Goal: Book appointment/travel/reservation

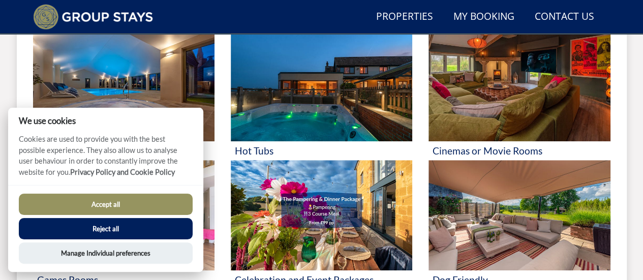
scroll to position [484, 0]
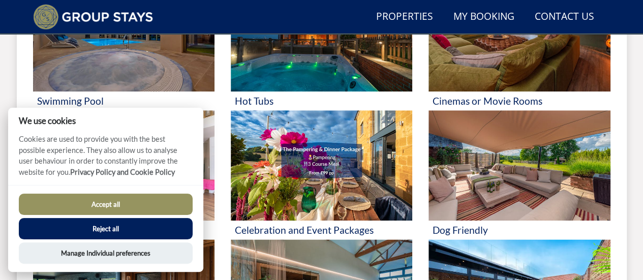
click at [118, 201] on button "Accept all" at bounding box center [106, 204] width 174 height 21
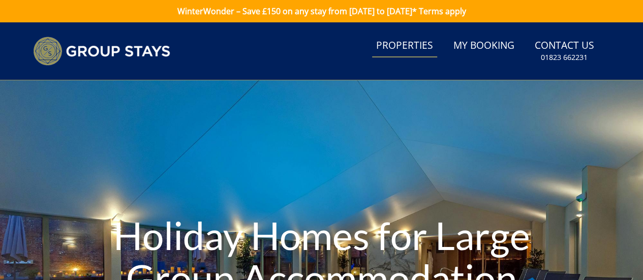
click at [395, 47] on link "Properties" at bounding box center [404, 46] width 65 height 23
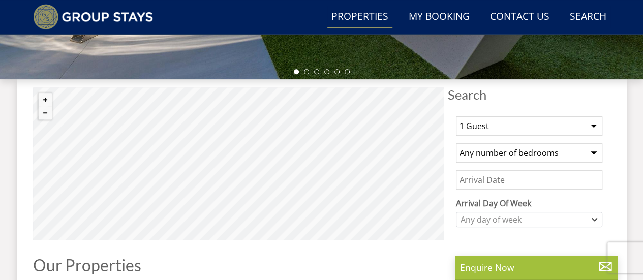
scroll to position [356, 0]
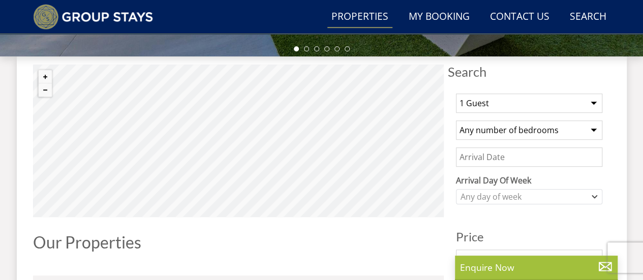
click at [551, 104] on select "1 Guest 2 Guests 3 Guests 4 Guests 5 Guests 6 Guests 7 Guests 8 Guests 9 Guests…" at bounding box center [529, 102] width 146 height 19
select select "18"
click at [456, 93] on select "1 Guest 2 Guests 3 Guests 4 Guests 5 Guests 6 Guests 7 Guests 8 Guests 9 Guests…" at bounding box center [529, 102] width 146 height 19
click at [521, 158] on input "Date" at bounding box center [529, 156] width 146 height 19
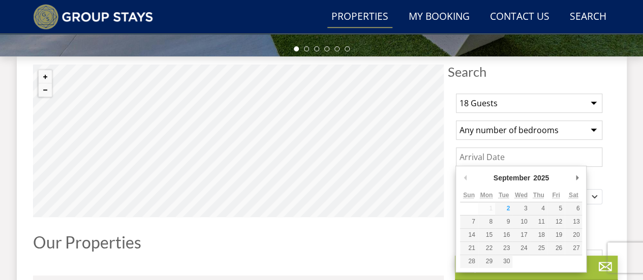
click at [577, 160] on input "Date" at bounding box center [529, 156] width 146 height 19
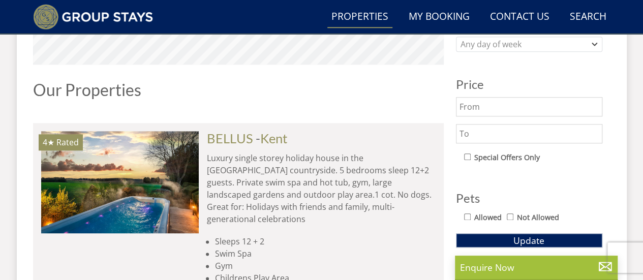
scroll to position [559, 0]
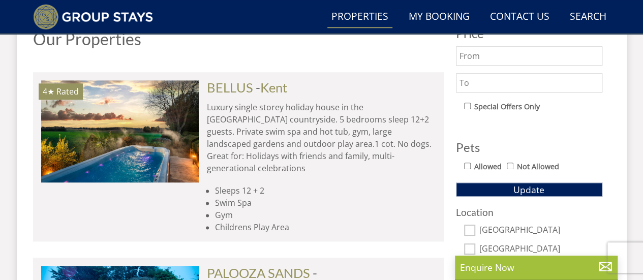
click at [467, 163] on input "Allowed" at bounding box center [467, 166] width 7 height 7
checkbox input "true"
click at [516, 190] on span "Update" at bounding box center [528, 189] width 31 height 12
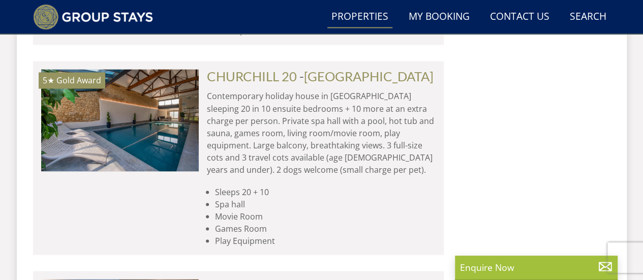
scroll to position [4776, 0]
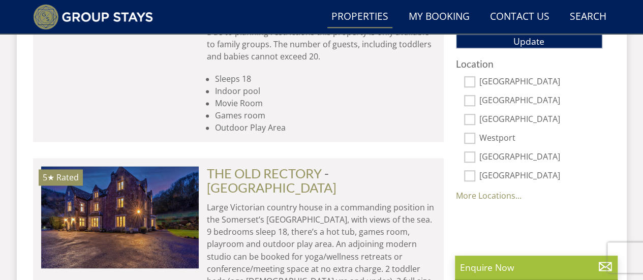
scroll to position [711, 0]
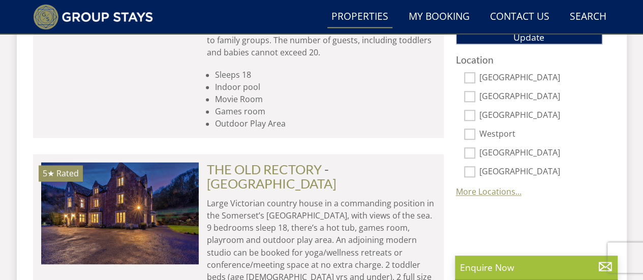
click at [496, 186] on link "More Locations..." at bounding box center [489, 191] width 66 height 11
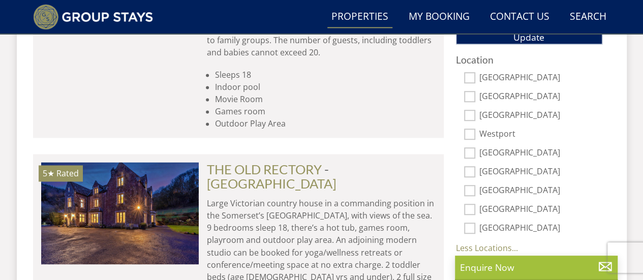
click at [472, 205] on input "[GEOGRAPHIC_DATA]" at bounding box center [469, 209] width 11 height 11
checkbox input "true"
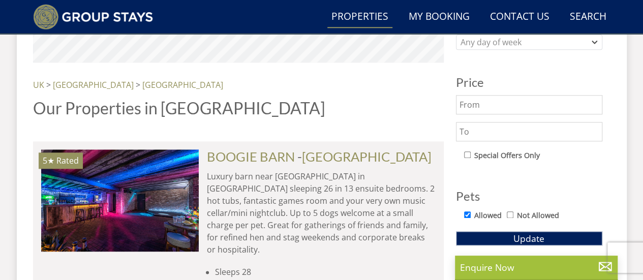
scroll to position [508, 0]
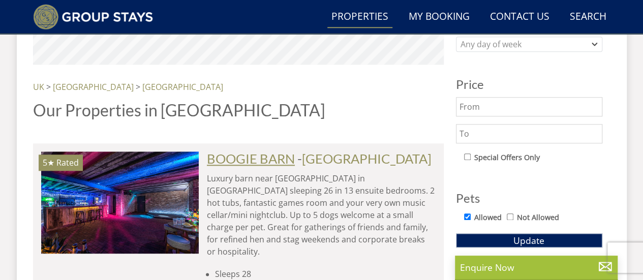
click at [243, 155] on link "BOOGIE BARN" at bounding box center [251, 158] width 88 height 15
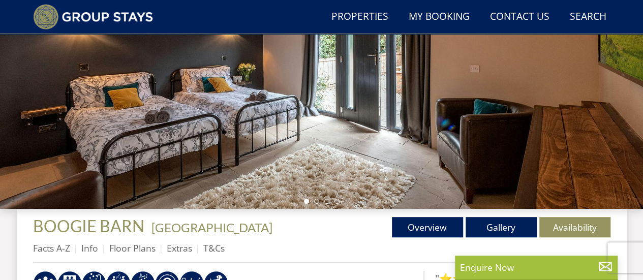
scroll to position [152, 0]
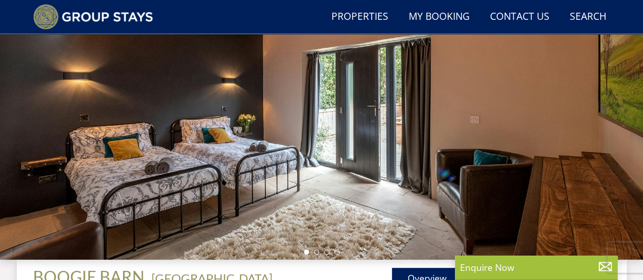
click at [594, 154] on div at bounding box center [321, 82] width 643 height 356
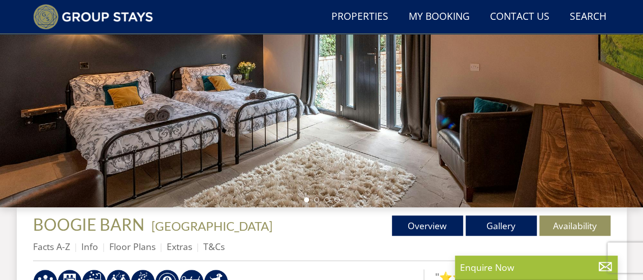
scroll to position [248, 0]
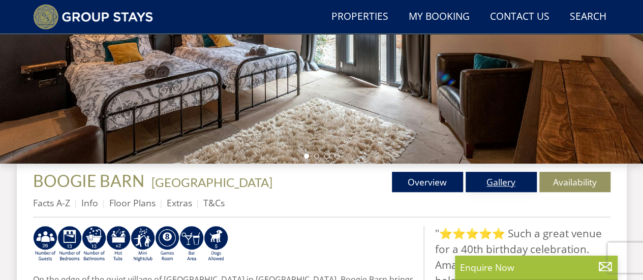
click at [501, 180] on link "Gallery" at bounding box center [500, 182] width 71 height 20
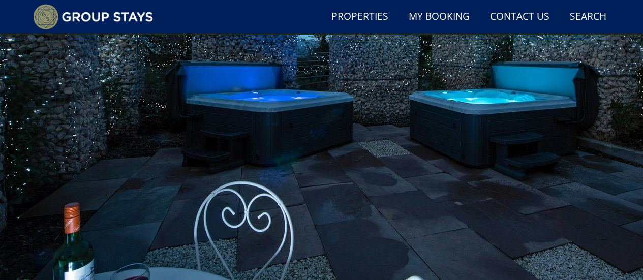
scroll to position [102, 0]
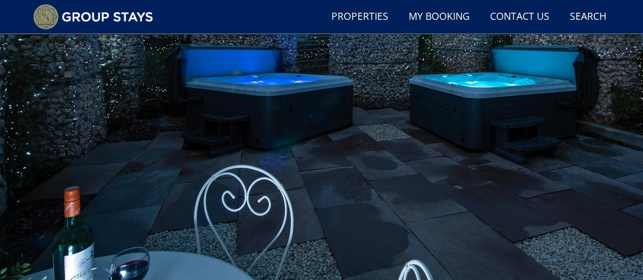
click at [554, 158] on div at bounding box center [321, 133] width 643 height 356
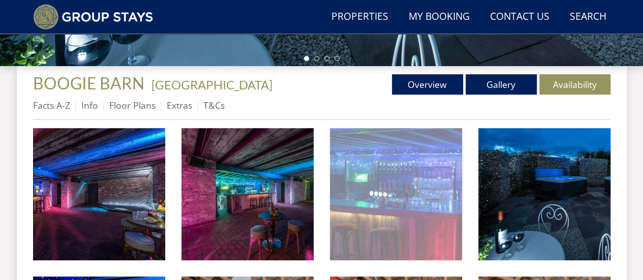
scroll to position [356, 0]
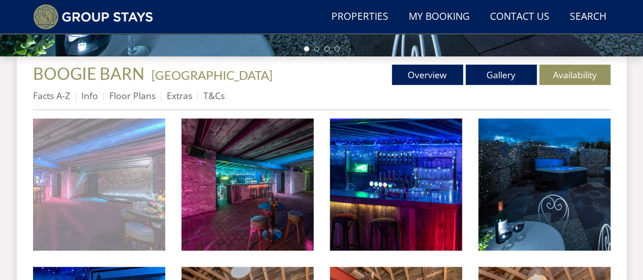
click at [92, 181] on img at bounding box center [99, 184] width 132 height 132
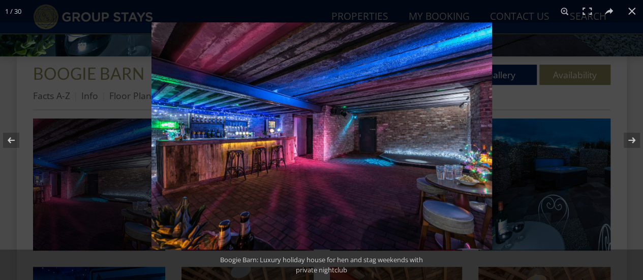
click at [472, 151] on img at bounding box center [321, 135] width 340 height 227
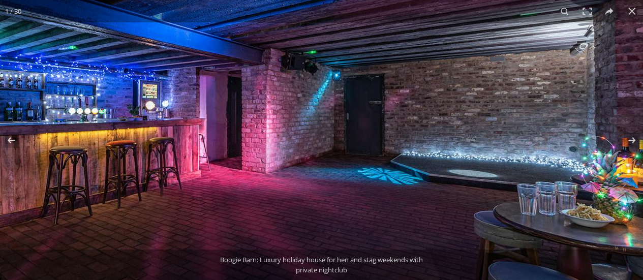
click at [523, 131] on img at bounding box center [262, 117] width 762 height 509
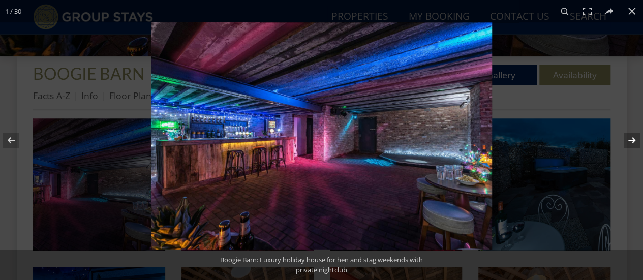
click at [632, 137] on button at bounding box center [625, 140] width 36 height 51
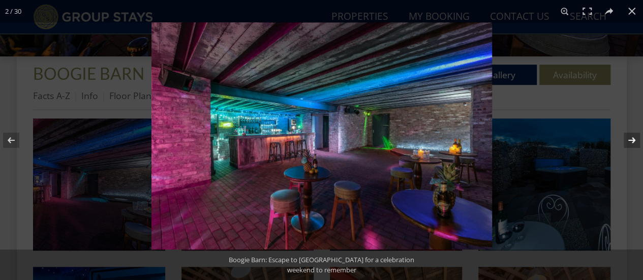
click at [632, 137] on button at bounding box center [625, 140] width 36 height 51
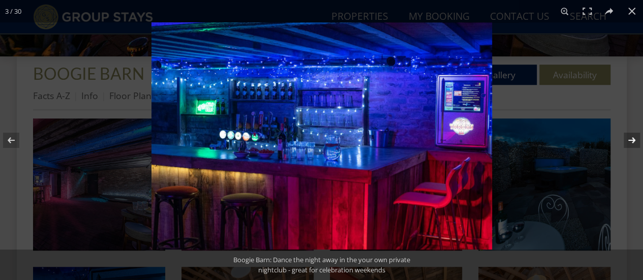
click at [631, 137] on button at bounding box center [625, 140] width 36 height 51
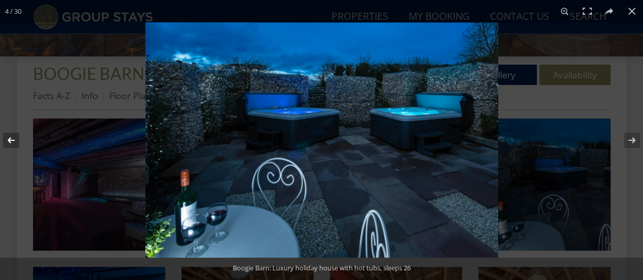
click at [13, 137] on button at bounding box center [18, 140] width 36 height 51
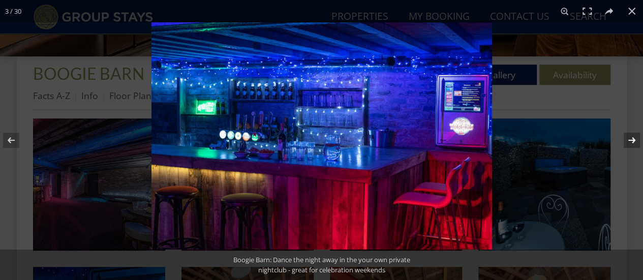
click at [636, 139] on button at bounding box center [625, 140] width 36 height 51
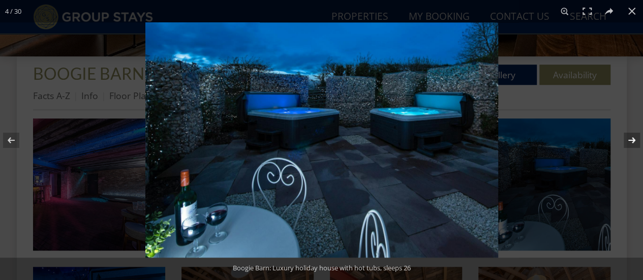
click at [636, 138] on button at bounding box center [625, 140] width 36 height 51
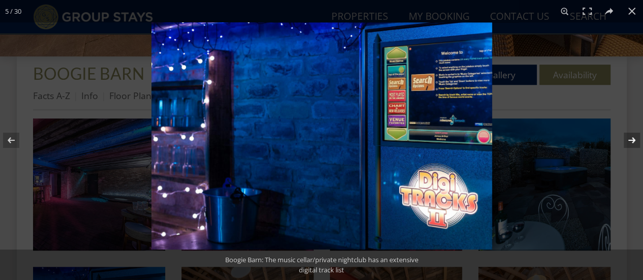
click at [635, 139] on button at bounding box center [625, 140] width 36 height 51
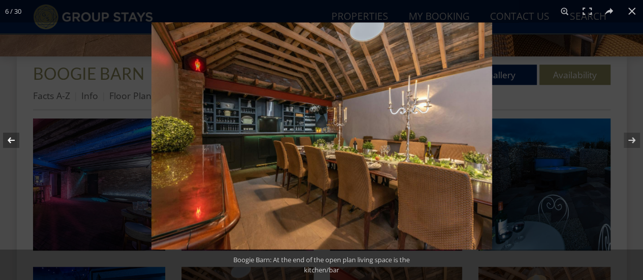
click at [9, 135] on button at bounding box center [18, 140] width 36 height 51
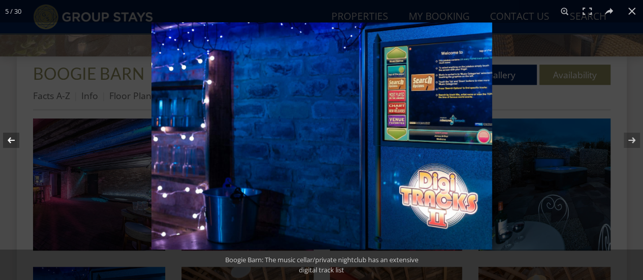
click at [9, 135] on button at bounding box center [18, 140] width 36 height 51
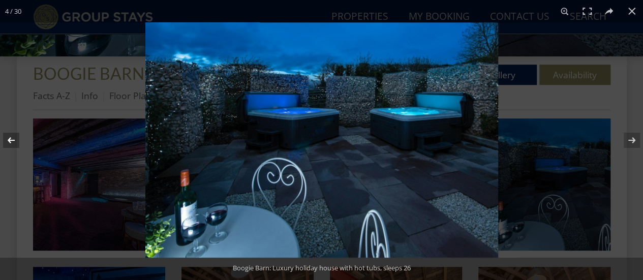
click at [9, 135] on button at bounding box center [18, 140] width 36 height 51
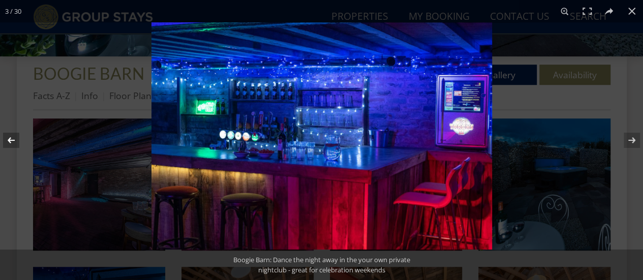
click at [9, 135] on button at bounding box center [18, 140] width 36 height 51
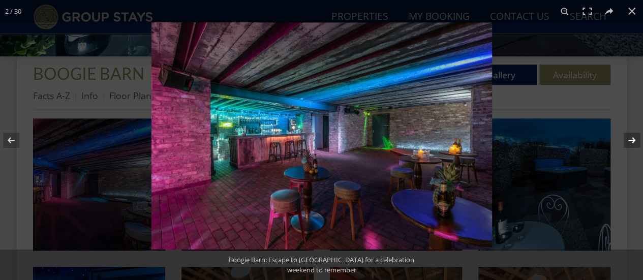
click at [638, 140] on button at bounding box center [625, 140] width 36 height 51
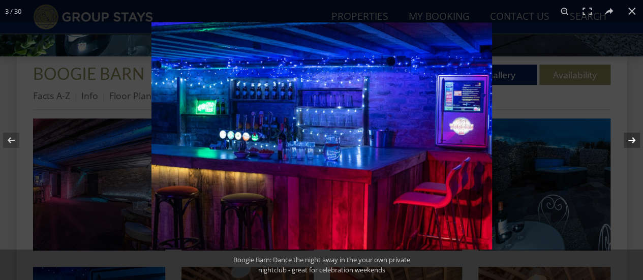
click at [638, 137] on button at bounding box center [625, 140] width 36 height 51
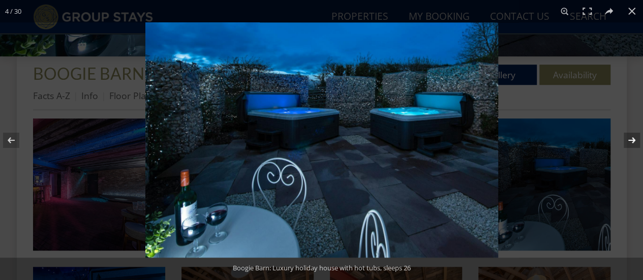
click at [638, 138] on button at bounding box center [625, 140] width 36 height 51
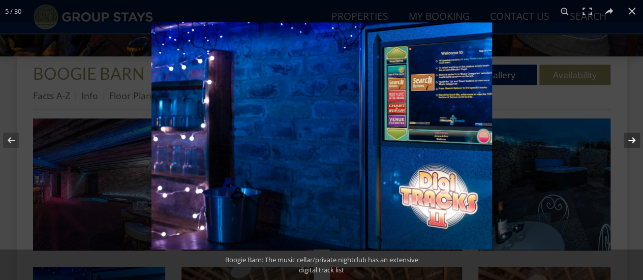
click at [638, 138] on button at bounding box center [625, 140] width 36 height 51
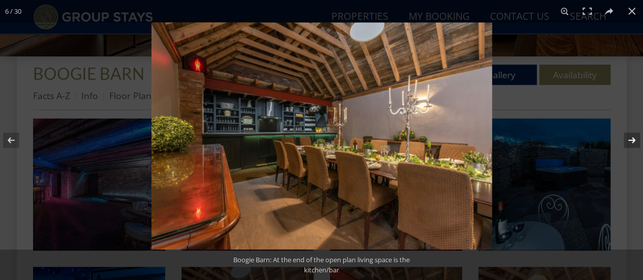
click at [638, 138] on button at bounding box center [625, 140] width 36 height 51
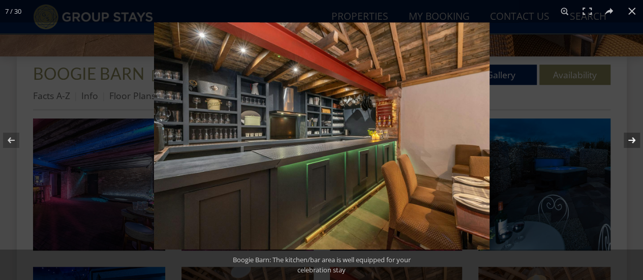
click at [638, 137] on button at bounding box center [625, 140] width 36 height 51
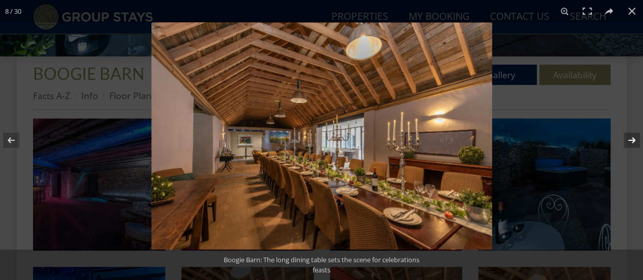
click at [638, 138] on button at bounding box center [625, 140] width 36 height 51
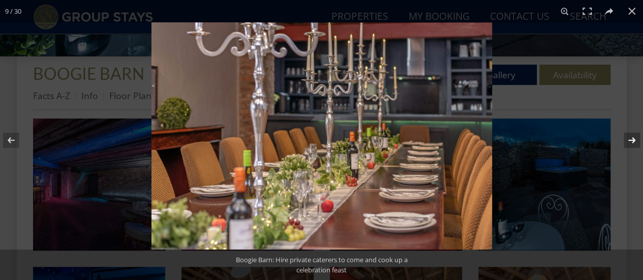
click at [638, 138] on button at bounding box center [625, 140] width 36 height 51
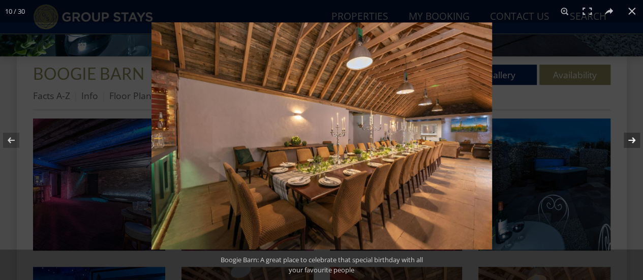
click at [638, 137] on button at bounding box center [625, 140] width 36 height 51
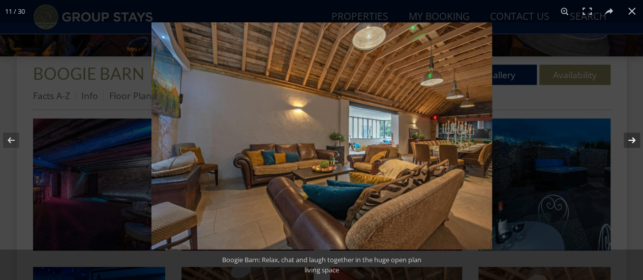
click at [638, 138] on button at bounding box center [625, 140] width 36 height 51
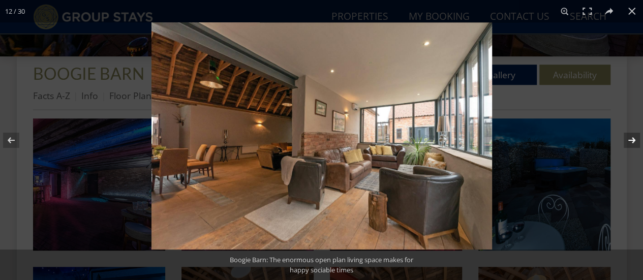
click at [638, 138] on button at bounding box center [625, 140] width 36 height 51
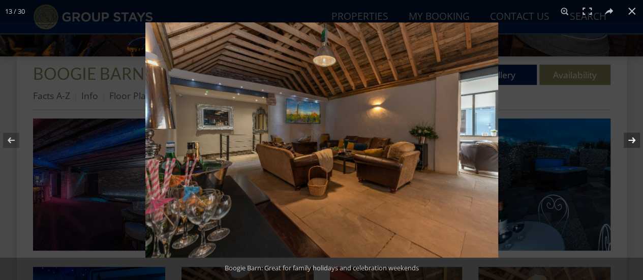
click at [637, 138] on button at bounding box center [625, 140] width 36 height 51
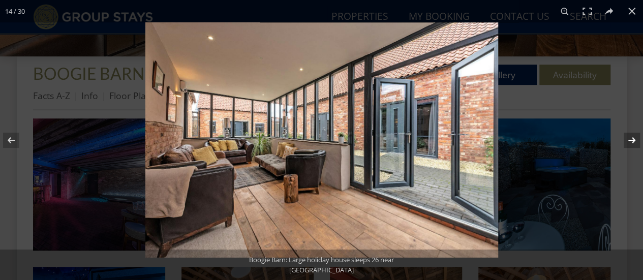
click at [638, 137] on button at bounding box center [625, 140] width 36 height 51
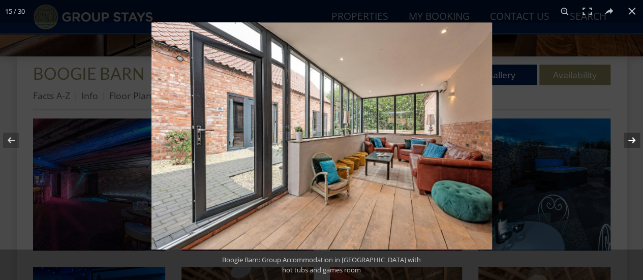
click at [638, 137] on button at bounding box center [625, 140] width 36 height 51
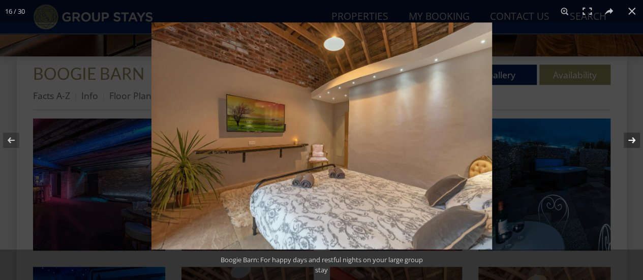
click at [637, 137] on button at bounding box center [625, 140] width 36 height 51
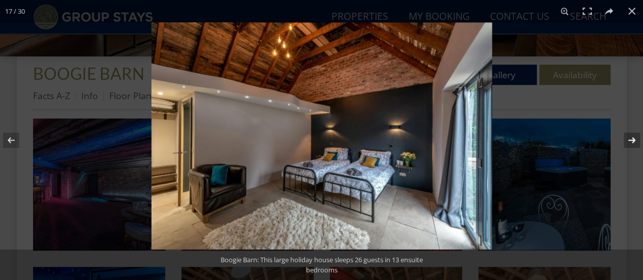
click at [637, 137] on button at bounding box center [625, 140] width 36 height 51
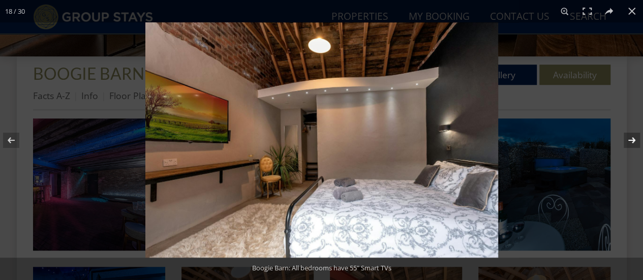
click at [637, 137] on button at bounding box center [625, 140] width 36 height 51
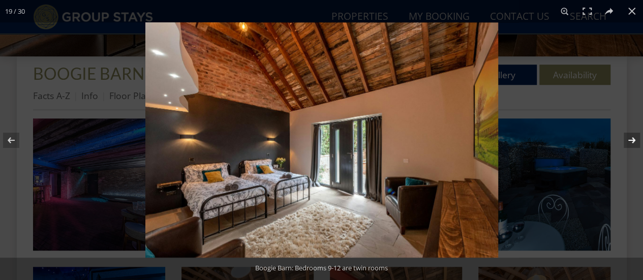
click at [637, 136] on button at bounding box center [625, 140] width 36 height 51
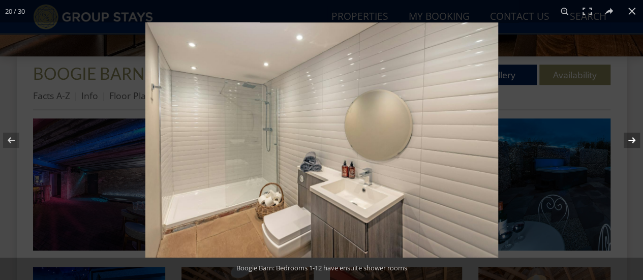
click at [637, 137] on button at bounding box center [625, 140] width 36 height 51
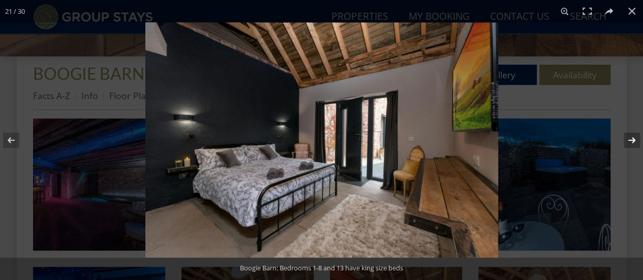
click at [633, 140] on button at bounding box center [625, 140] width 36 height 51
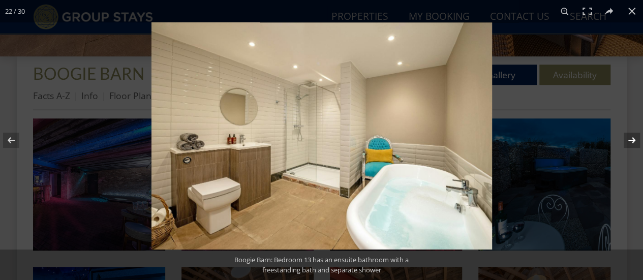
click at [633, 138] on button at bounding box center [625, 140] width 36 height 51
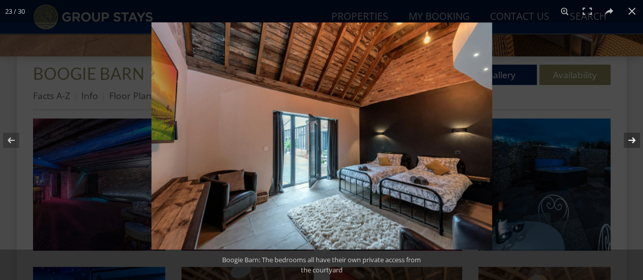
click at [633, 139] on button at bounding box center [625, 140] width 36 height 51
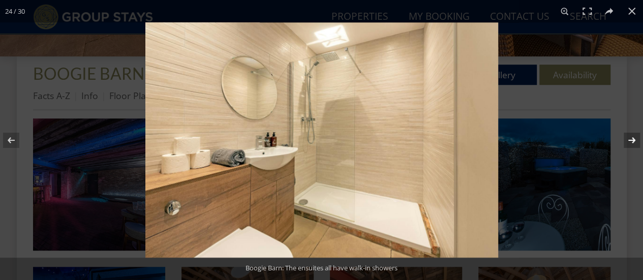
click at [633, 139] on button at bounding box center [625, 140] width 36 height 51
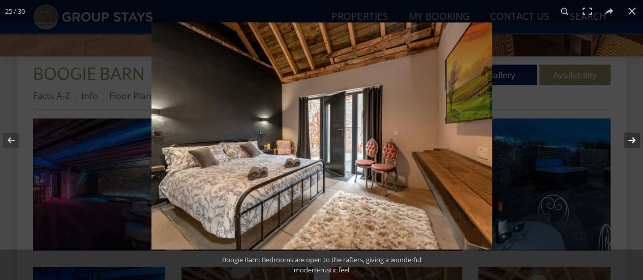
click at [633, 138] on button at bounding box center [625, 140] width 36 height 51
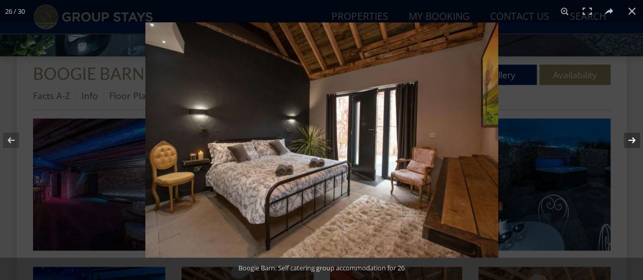
click at [633, 139] on button at bounding box center [625, 140] width 36 height 51
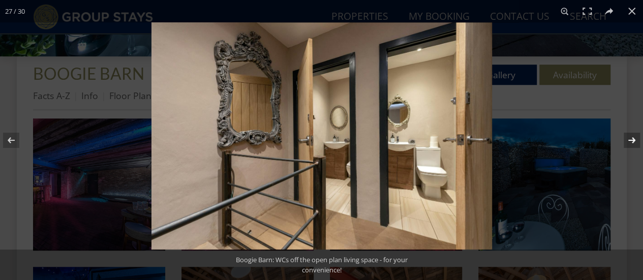
click at [633, 139] on button at bounding box center [625, 140] width 36 height 51
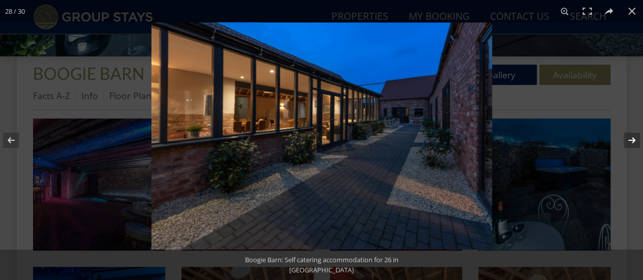
click at [633, 139] on button at bounding box center [625, 140] width 36 height 51
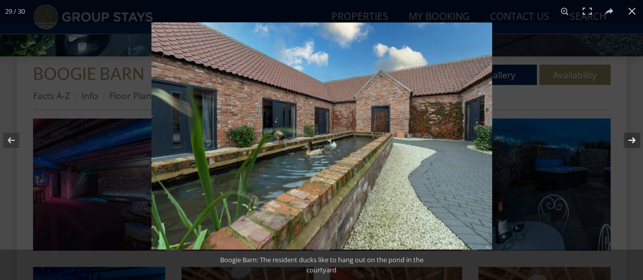
click at [633, 138] on button at bounding box center [625, 140] width 36 height 51
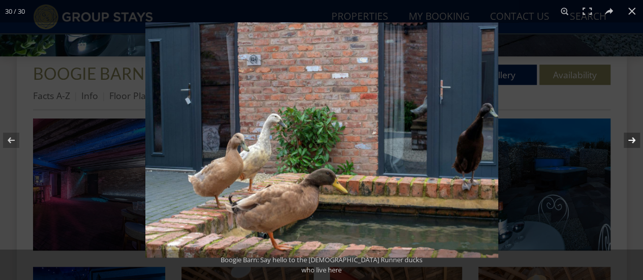
click at [633, 138] on button at bounding box center [625, 140] width 36 height 51
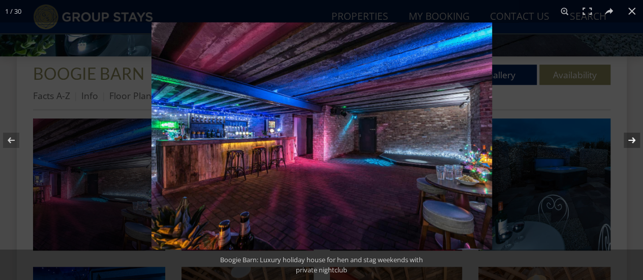
click at [633, 139] on button at bounding box center [625, 140] width 36 height 51
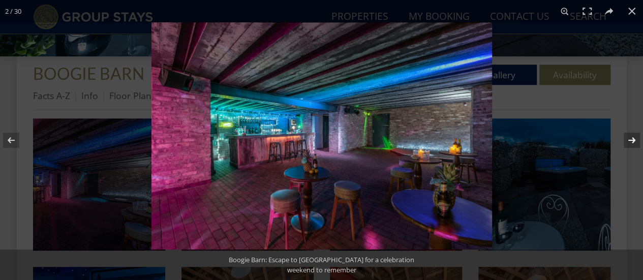
click at [633, 139] on button at bounding box center [625, 140] width 36 height 51
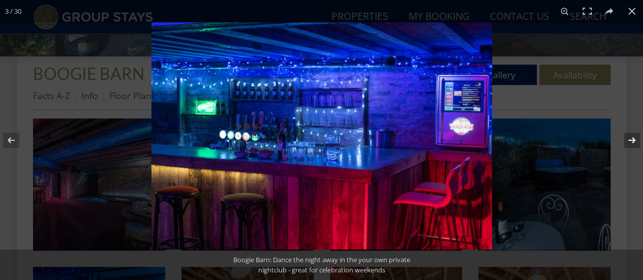
click at [633, 139] on button at bounding box center [625, 140] width 36 height 51
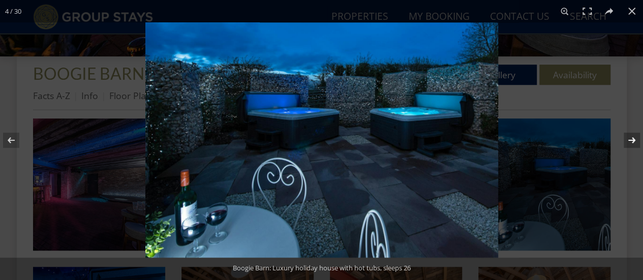
click at [633, 139] on button at bounding box center [625, 140] width 36 height 51
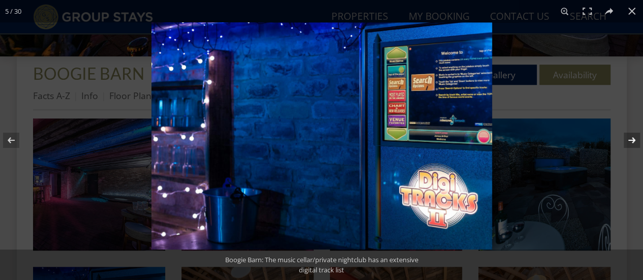
click at [633, 138] on button at bounding box center [625, 140] width 36 height 51
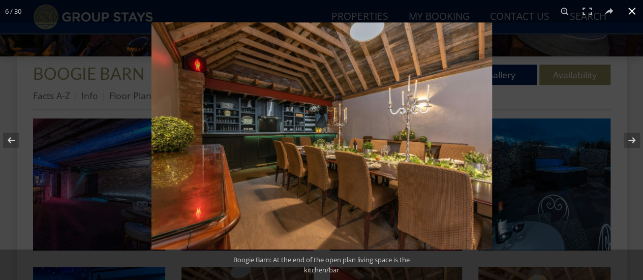
click at [634, 13] on button at bounding box center [631, 11] width 22 height 22
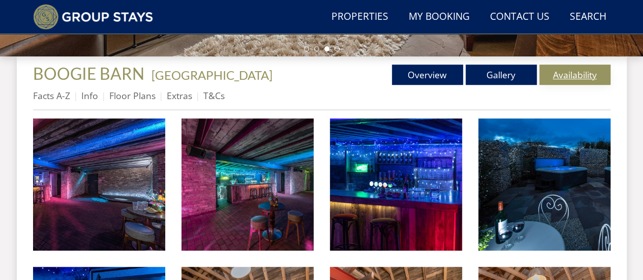
click at [592, 70] on link "Availability" at bounding box center [574, 75] width 71 height 20
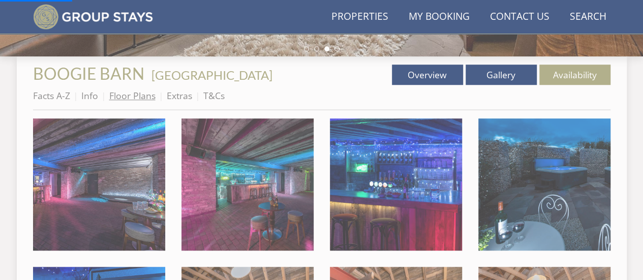
click at [138, 96] on link "Floor Plans" at bounding box center [132, 95] width 46 height 12
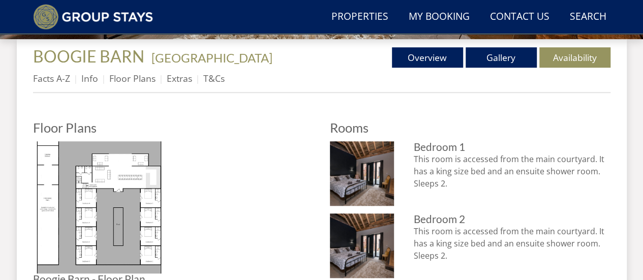
scroll to position [406, 0]
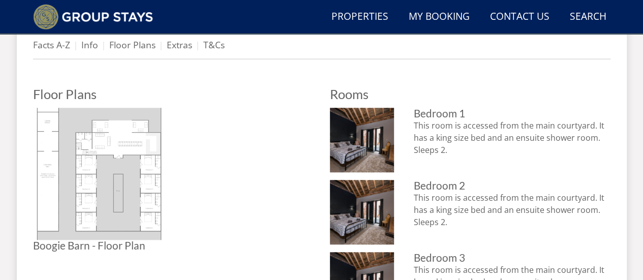
click at [120, 203] on img at bounding box center [99, 174] width 132 height 132
click at [101, 167] on img at bounding box center [99, 174] width 132 height 132
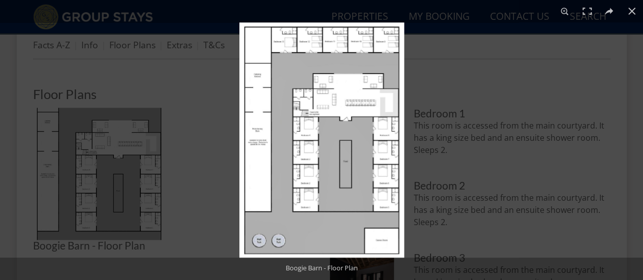
click at [373, 154] on img at bounding box center [321, 139] width 165 height 235
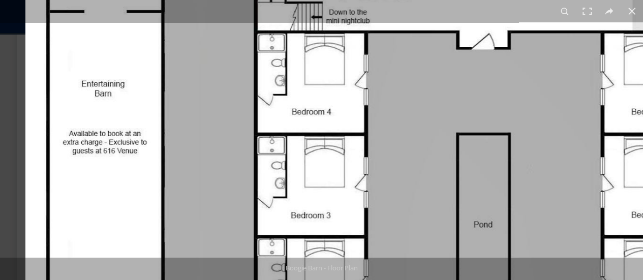
drag, startPoint x: 403, startPoint y: 160, endPoint x: 589, endPoint y: 216, distance: 194.2
click at [589, 216] on img at bounding box center [380, 133] width 710 height 1016
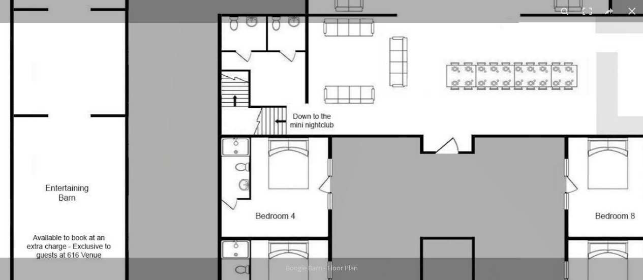
drag, startPoint x: 287, startPoint y: 116, endPoint x: 264, endPoint y: 209, distance: 95.2
click at [270, 237] on img at bounding box center [344, 237] width 710 height 1016
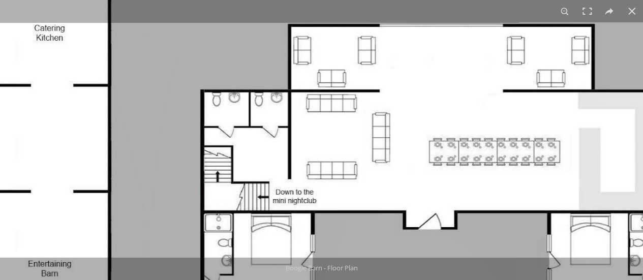
drag, startPoint x: 211, startPoint y: 123, endPoint x: 188, endPoint y: 231, distance: 110.2
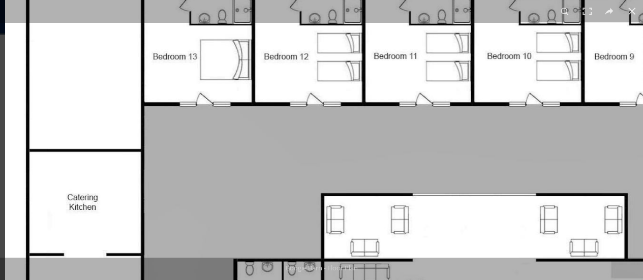
drag, startPoint x: 189, startPoint y: 152, endPoint x: 242, endPoint y: 242, distance: 104.1
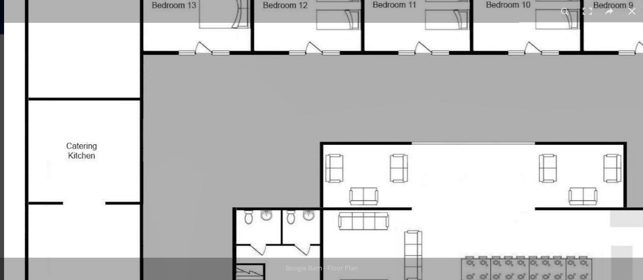
drag, startPoint x: 228, startPoint y: 151, endPoint x: 251, endPoint y: 61, distance: 92.9
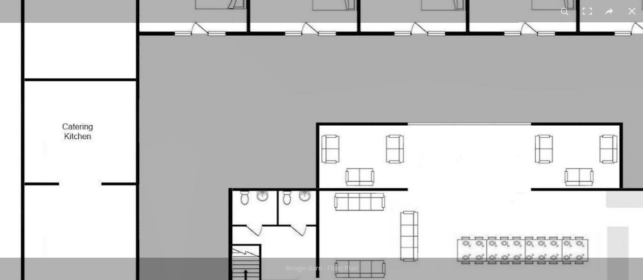
drag, startPoint x: 215, startPoint y: 146, endPoint x: 261, endPoint y: 21, distance: 132.6
click at [260, 22] on div "1 / 1 Boogie Barn - Floor Plan Boogie Barn - Floor Plan" at bounding box center [321, 140] width 643 height 280
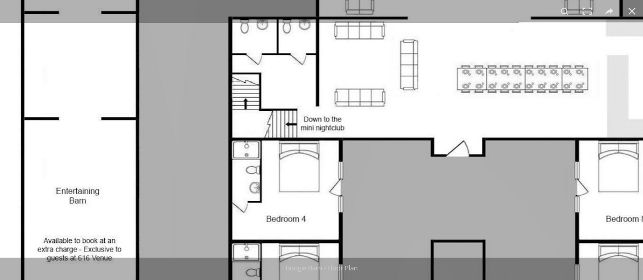
drag, startPoint x: 225, startPoint y: 133, endPoint x: 248, endPoint y: 38, distance: 97.3
click at [247, 41] on img at bounding box center [355, 240] width 710 height 1016
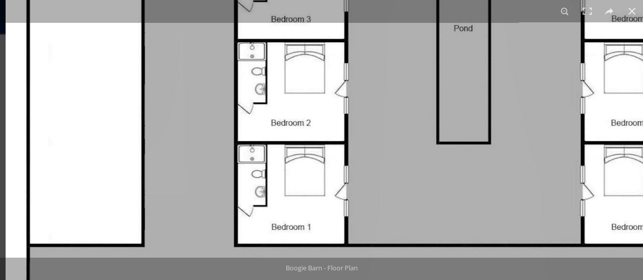
drag, startPoint x: 217, startPoint y: 138, endPoint x: 240, endPoint y: 58, distance: 82.8
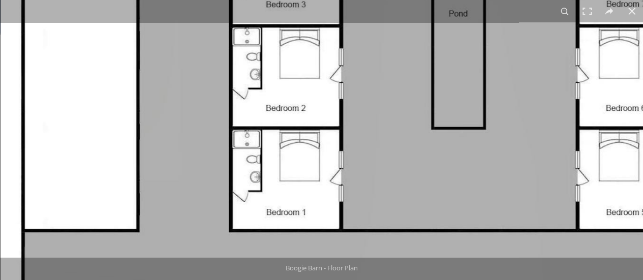
drag, startPoint x: 228, startPoint y: 78, endPoint x: 241, endPoint y: 181, distance: 103.4
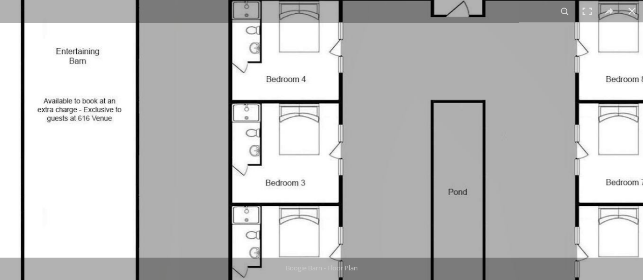
drag, startPoint x: 266, startPoint y: 105, endPoint x: 262, endPoint y: 213, distance: 107.8
click at [262, 213] on img at bounding box center [355, 100] width 710 height 1016
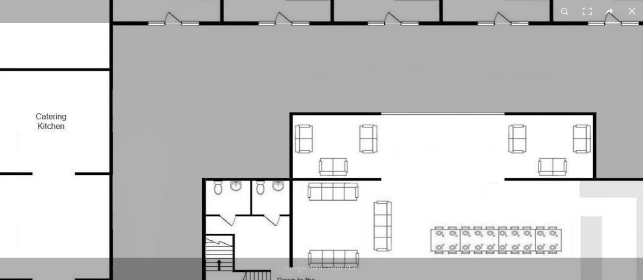
drag, startPoint x: 263, startPoint y: 114, endPoint x: 241, endPoint y: 224, distance: 112.0
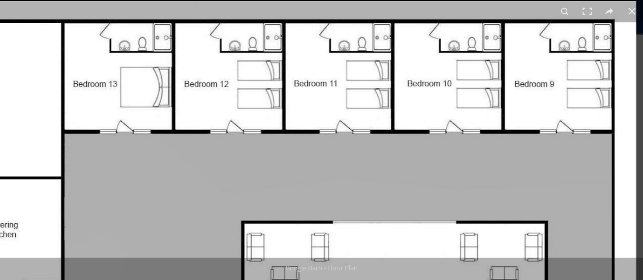
drag, startPoint x: 244, startPoint y: 207, endPoint x: 133, endPoint y: 138, distance: 130.5
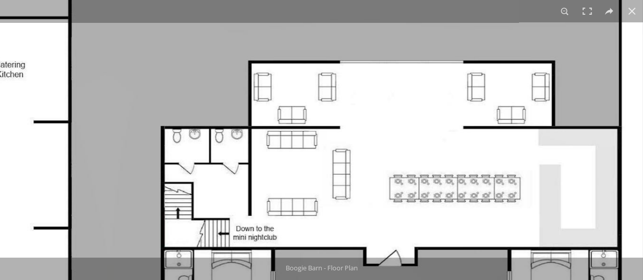
drag, startPoint x: 369, startPoint y: 214, endPoint x: 371, endPoint y: 86, distance: 127.5
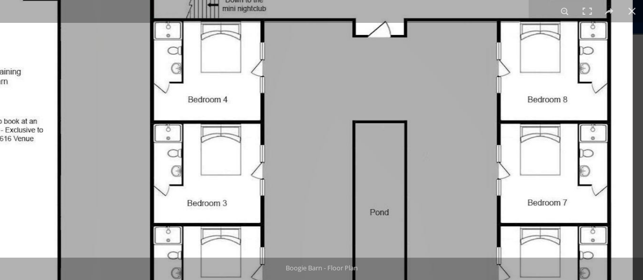
drag, startPoint x: 372, startPoint y: 183, endPoint x: 341, endPoint y: 110, distance: 79.7
click at [334, 102] on img at bounding box center [277, 120] width 710 height 1016
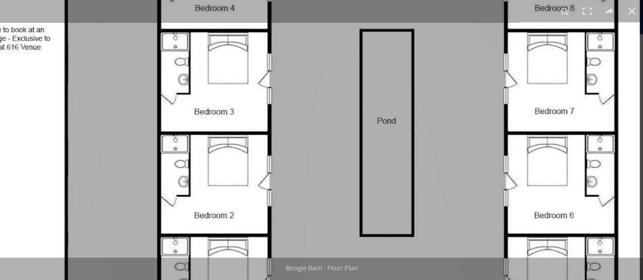
drag, startPoint x: 434, startPoint y: 174, endPoint x: 406, endPoint y: 64, distance: 114.3
click at [406, 65] on img at bounding box center [284, 29] width 710 height 1016
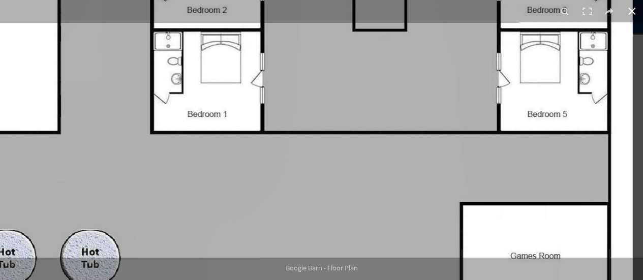
drag, startPoint x: 374, startPoint y: 188, endPoint x: 344, endPoint y: 1, distance: 190.3
click at [344, 2] on div "1 / 1 Boogie Barn - Floor Plan Boogie Barn - Floor Plan" at bounding box center [321, 140] width 643 height 280
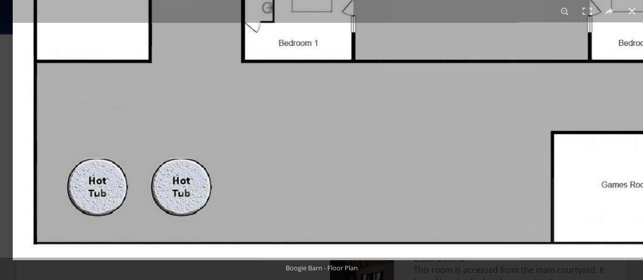
drag, startPoint x: 353, startPoint y: 165, endPoint x: 518, endPoint y: 168, distance: 165.1
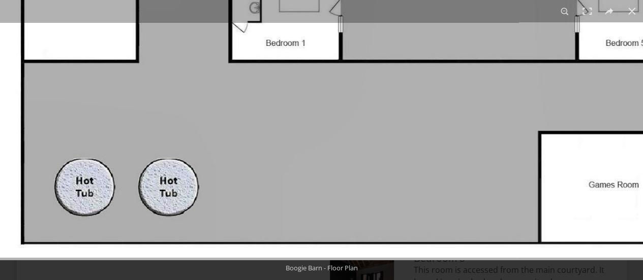
drag, startPoint x: 324, startPoint y: 197, endPoint x: 319, endPoint y: 223, distance: 26.4
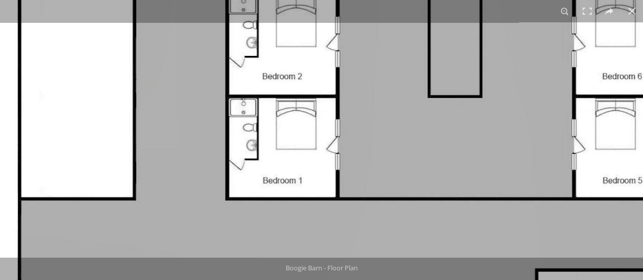
drag, startPoint x: 385, startPoint y: 103, endPoint x: 360, endPoint y: 235, distance: 134.5
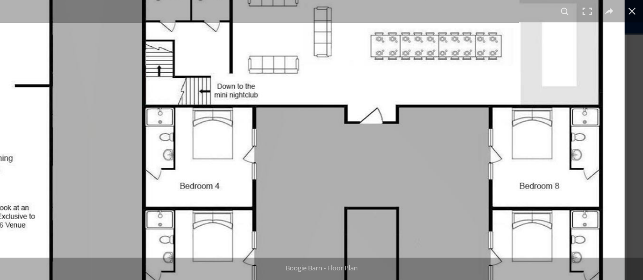
drag, startPoint x: 441, startPoint y: 127, endPoint x: 338, endPoint y: 231, distance: 146.9
click at [338, 231] on img at bounding box center [269, 207] width 710 height 1016
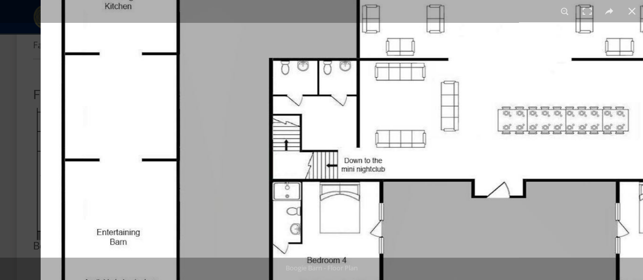
drag, startPoint x: 352, startPoint y: 159, endPoint x: 538, endPoint y: 202, distance: 190.3
click at [538, 202] on img at bounding box center [396, 281] width 710 height 1016
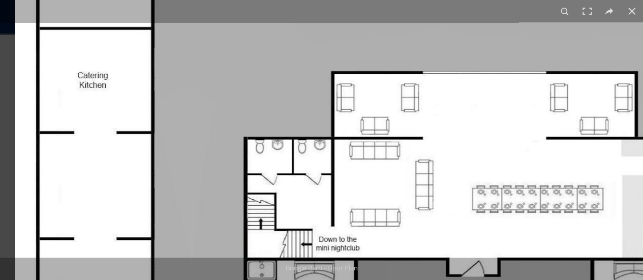
drag, startPoint x: 382, startPoint y: 216, endPoint x: 429, endPoint y: 304, distance: 99.3
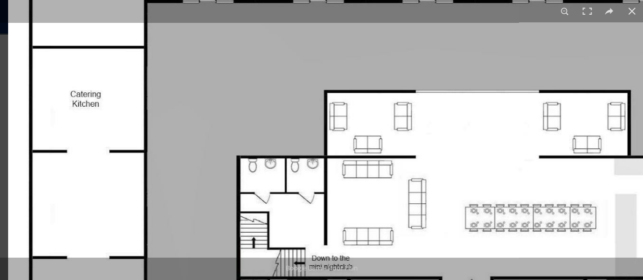
drag, startPoint x: 364, startPoint y: 173, endPoint x: 392, endPoint y: 144, distance: 41.0
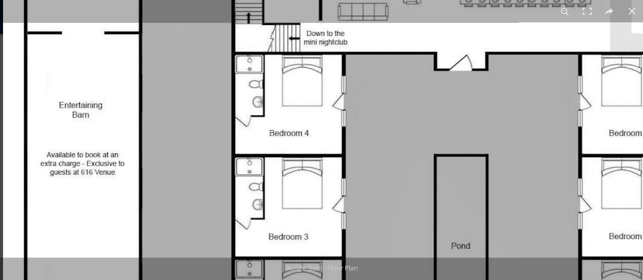
drag, startPoint x: 391, startPoint y: 236, endPoint x: 401, endPoint y: 102, distance: 134.5
click at [401, 104] on img at bounding box center [358, 154] width 710 height 1016
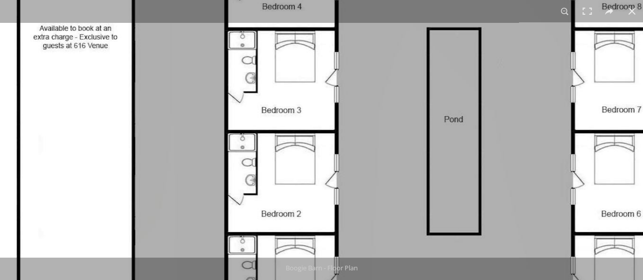
drag, startPoint x: 417, startPoint y: 109, endPoint x: 403, endPoint y: 226, distance: 118.1
click at [403, 226] on img at bounding box center [351, 27] width 710 height 1016
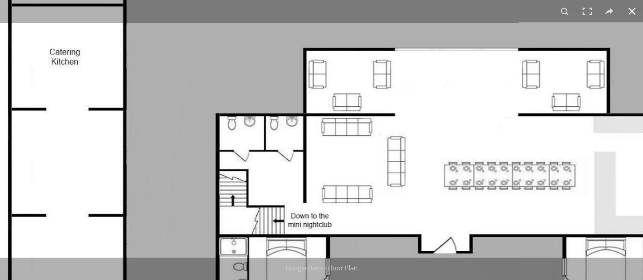
click at [633, 13] on button at bounding box center [631, 11] width 22 height 22
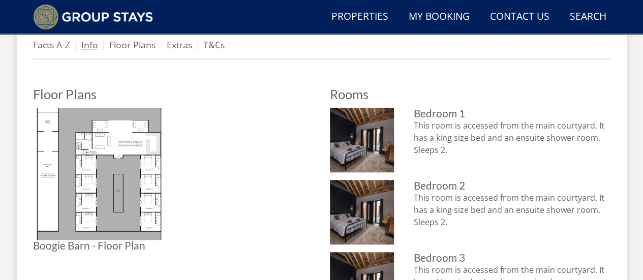
click at [90, 44] on link "Info" at bounding box center [89, 45] width 17 height 12
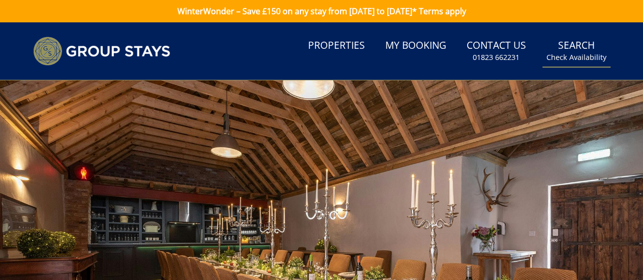
click at [580, 56] on small "Check Availability" at bounding box center [576, 57] width 60 height 10
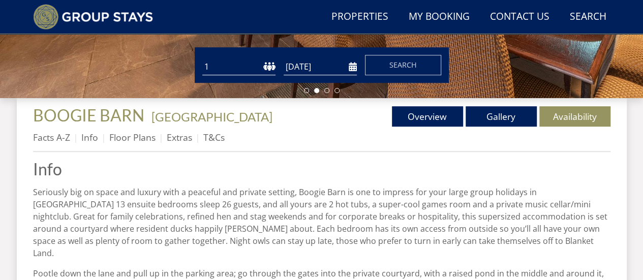
scroll to position [298, 0]
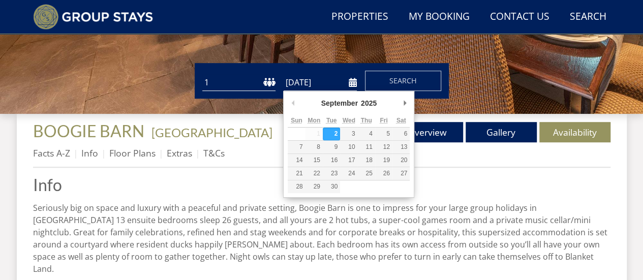
click at [350, 85] on input "[DATE]" at bounding box center [319, 82] width 73 height 17
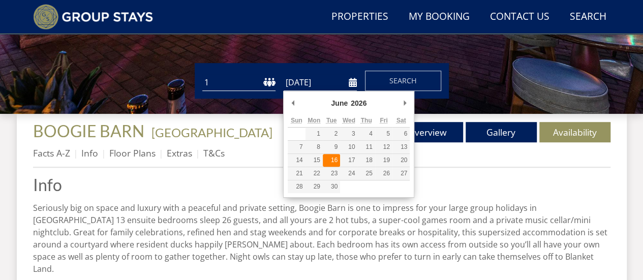
type input "[DATE]"
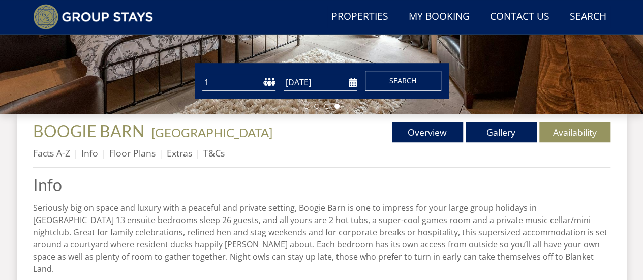
click at [400, 76] on span "Search" at bounding box center [402, 81] width 27 height 10
click at [269, 77] on select "1 2 3 4 5 6 7 8 9 10 11 12 13 14 15 16 17 18 19 20 21 22 23 24 25 26 27 28 29 3…" at bounding box center [238, 82] width 73 height 17
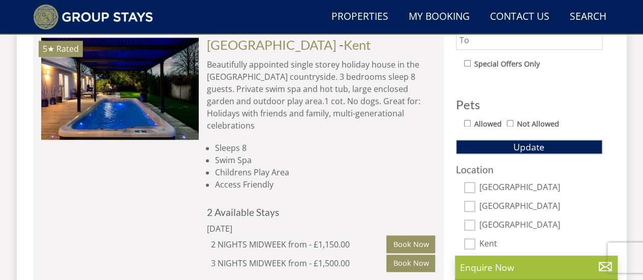
scroll to position [457, 0]
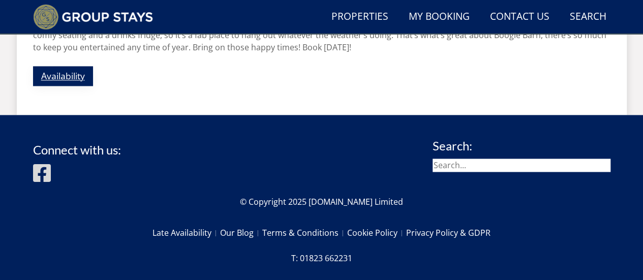
scroll to position [718, 0]
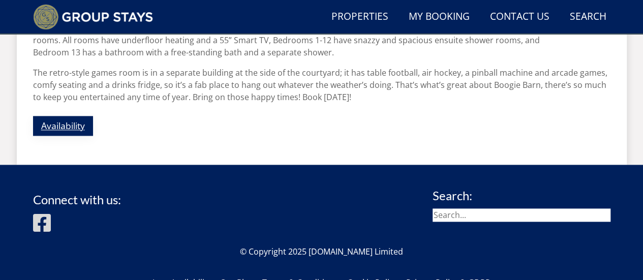
click at [57, 116] on link "Availability" at bounding box center [63, 126] width 60 height 20
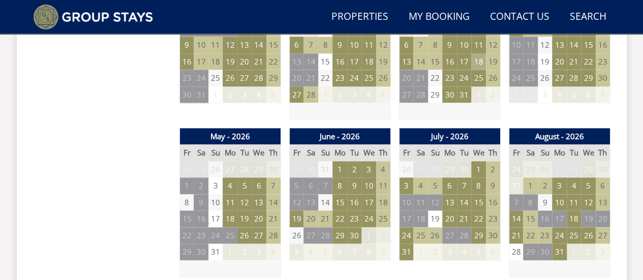
scroll to position [711, 0]
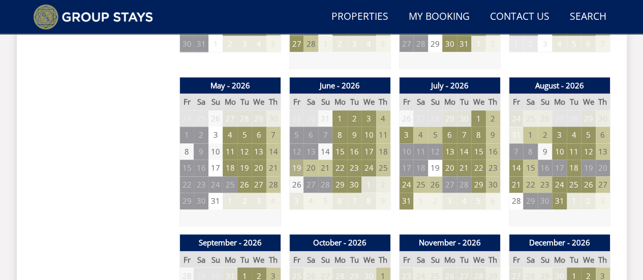
click at [297, 166] on td "19" at bounding box center [296, 168] width 14 height 17
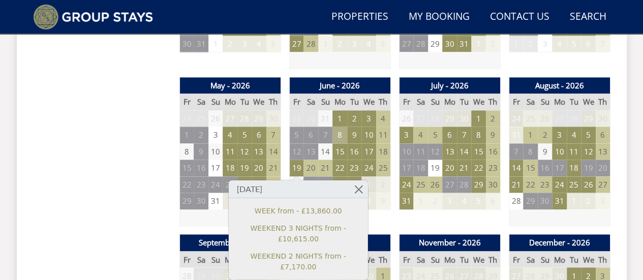
click at [339, 134] on td "8" at bounding box center [339, 135] width 14 height 17
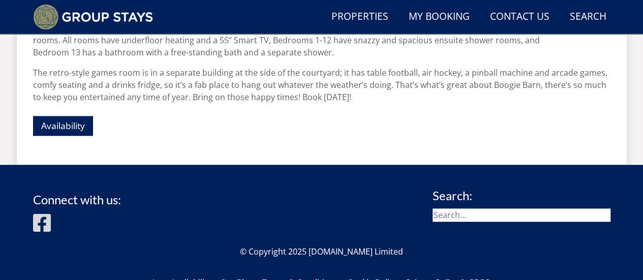
scroll to position [406, 0]
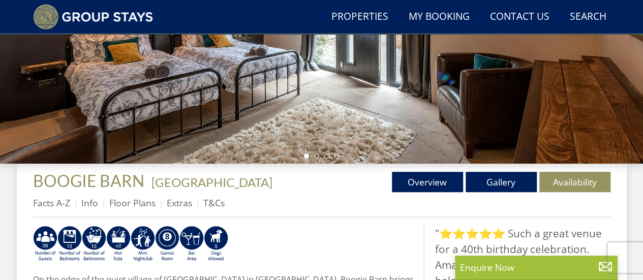
scroll to position [508, 0]
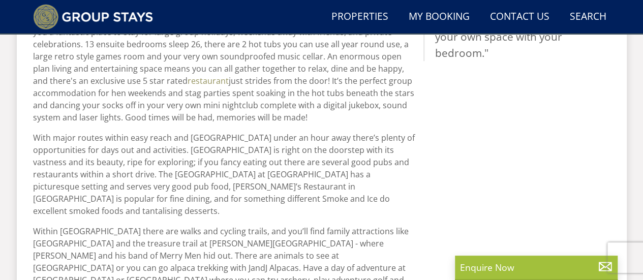
select select "18"
